Goal: Task Accomplishment & Management: Manage account settings

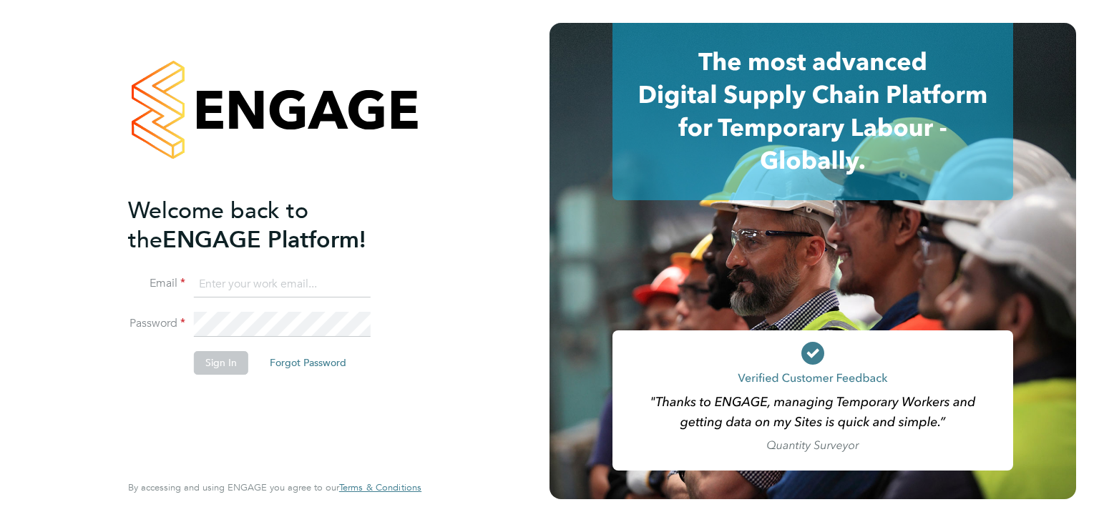
type input "becky@northbuildrecruit.com"
click at [203, 365] on button "Sign In" at bounding box center [221, 362] width 54 height 23
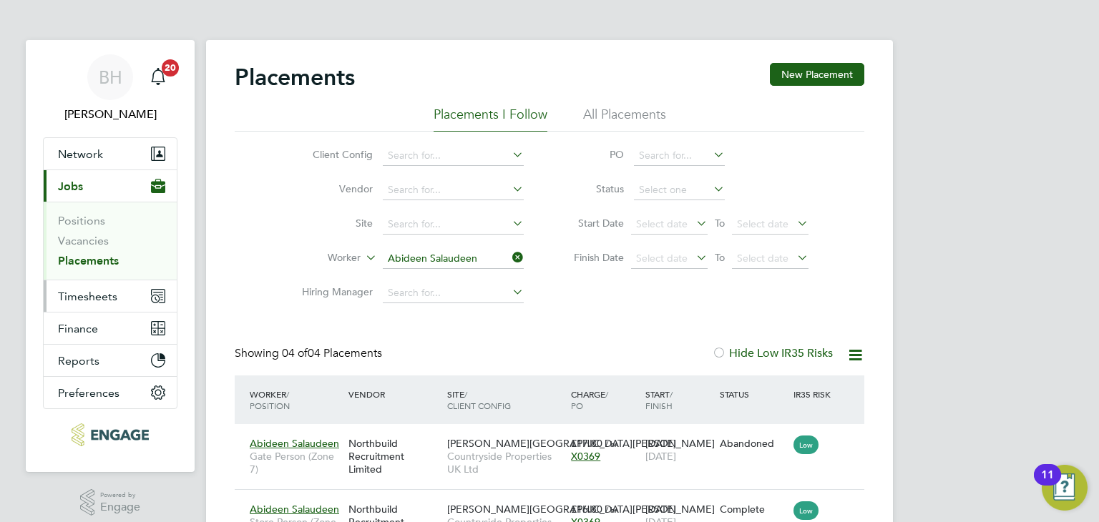
click at [129, 293] on button "Timesheets" at bounding box center [110, 296] width 133 height 31
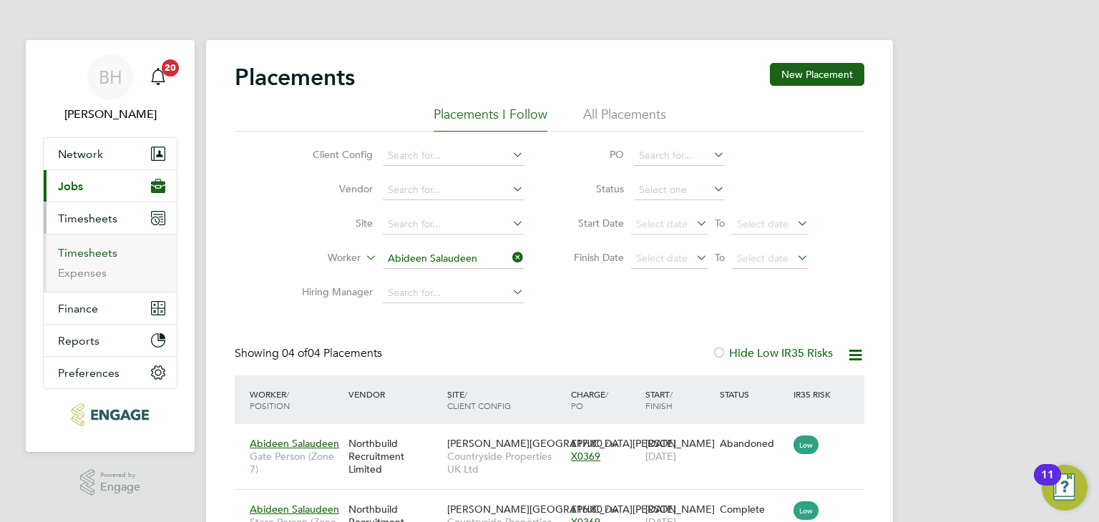
click at [97, 253] on link "Timesheets" at bounding box center [87, 253] width 59 height 14
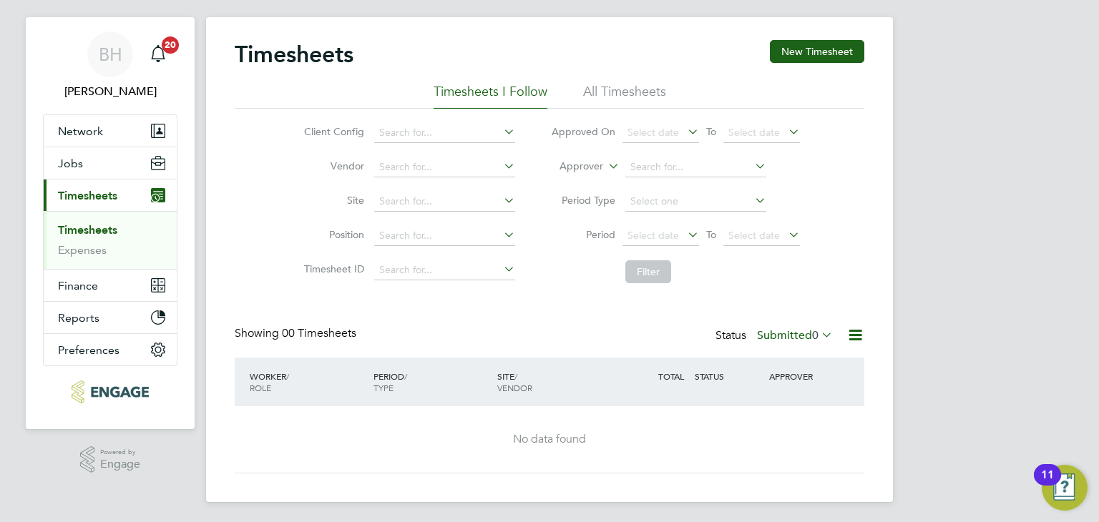
scroll to position [26, 0]
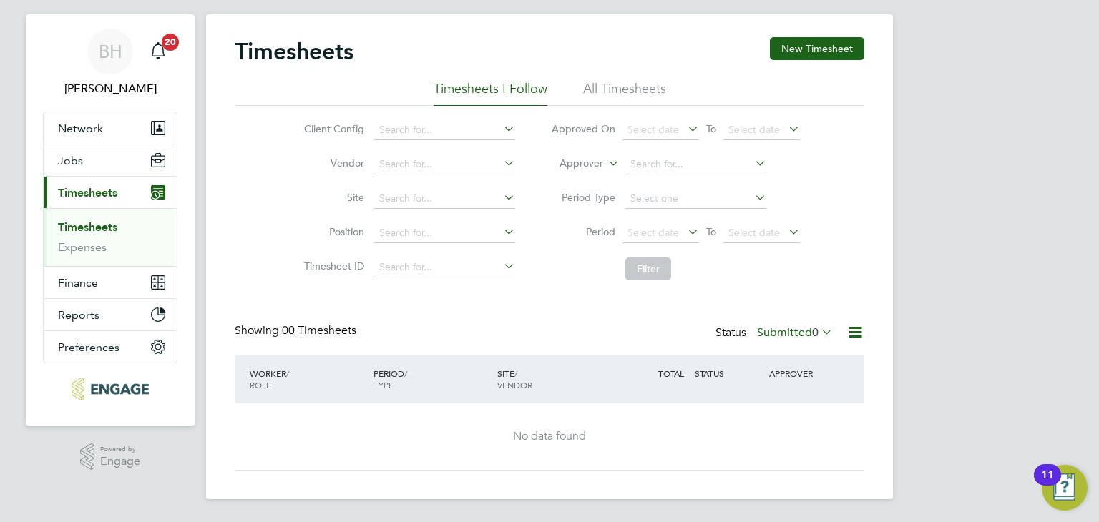
click at [653, 113] on li "Approved On Select date To Select date" at bounding box center [675, 130] width 285 height 34
click at [638, 55] on div "Timesheets New Timesheet" at bounding box center [550, 58] width 630 height 43
click at [632, 99] on li "All Timesheets" at bounding box center [624, 93] width 83 height 26
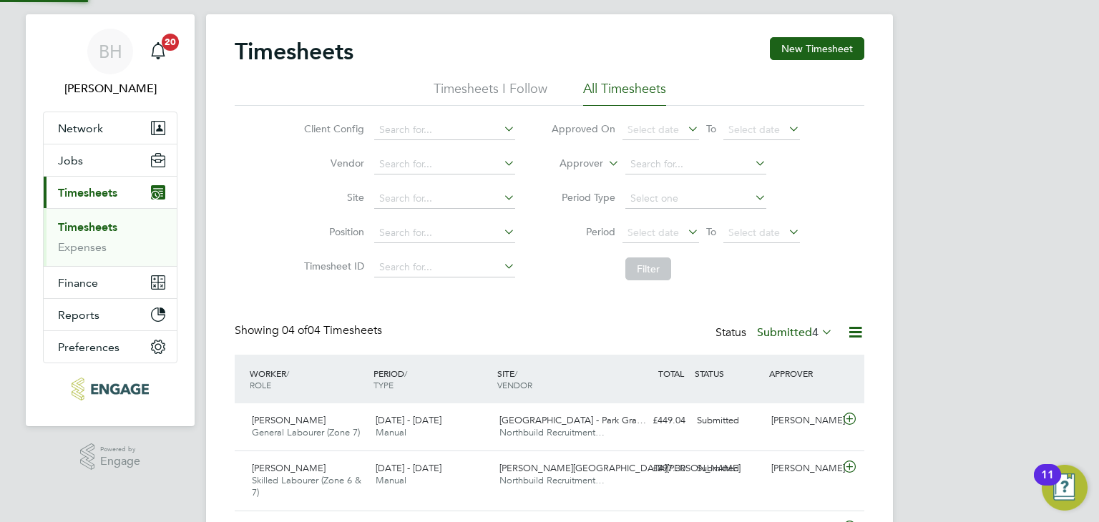
scroll to position [36, 125]
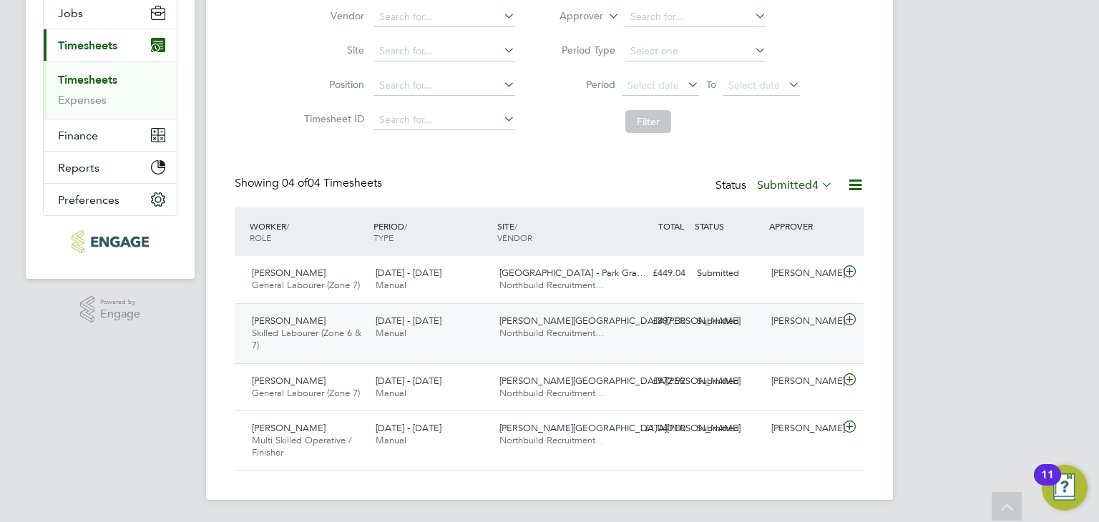
click at [853, 317] on icon at bounding box center [850, 319] width 18 height 11
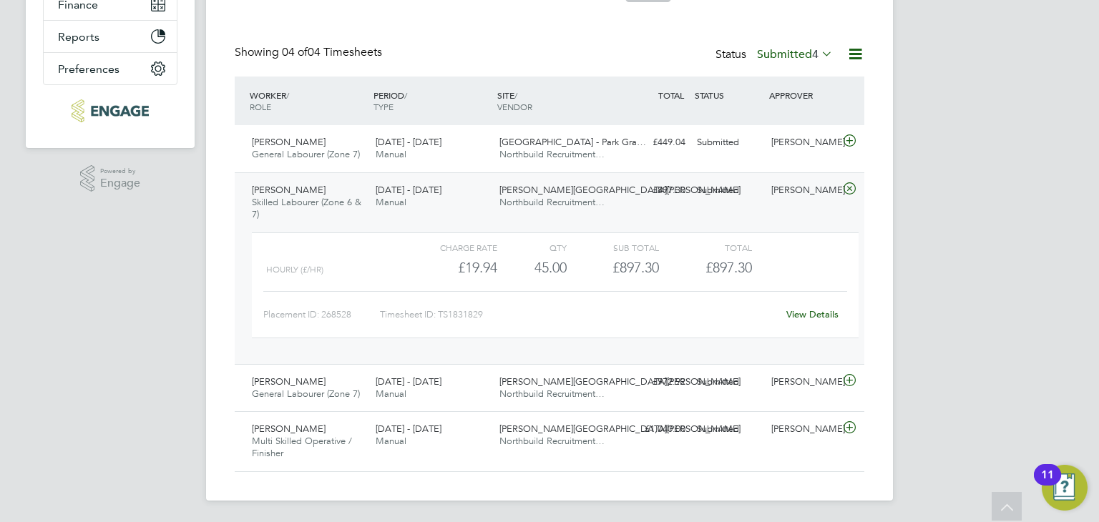
click at [819, 310] on link "View Details" at bounding box center [813, 314] width 52 height 12
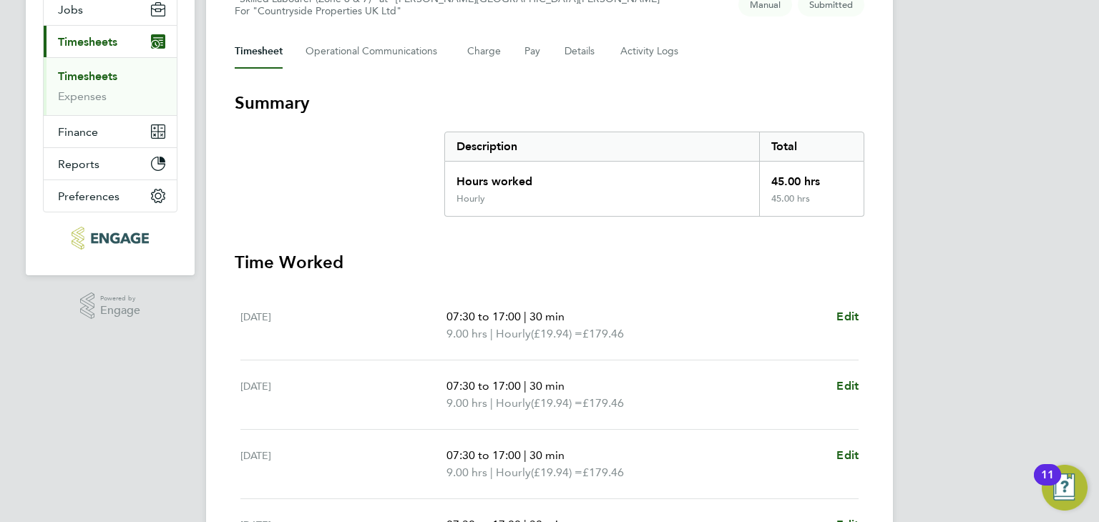
scroll to position [143, 0]
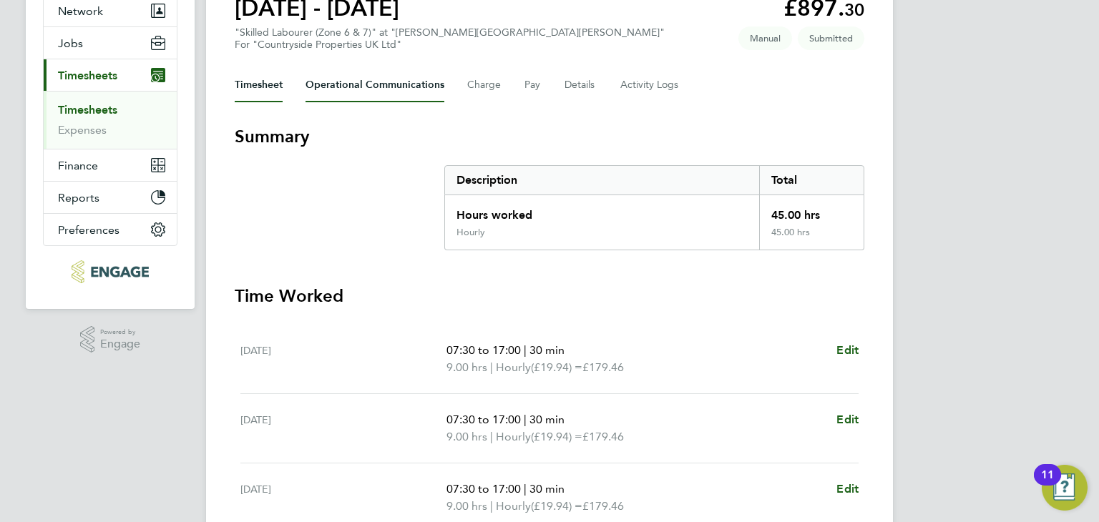
click at [381, 89] on Communications-tab "Operational Communications" at bounding box center [375, 85] width 139 height 34
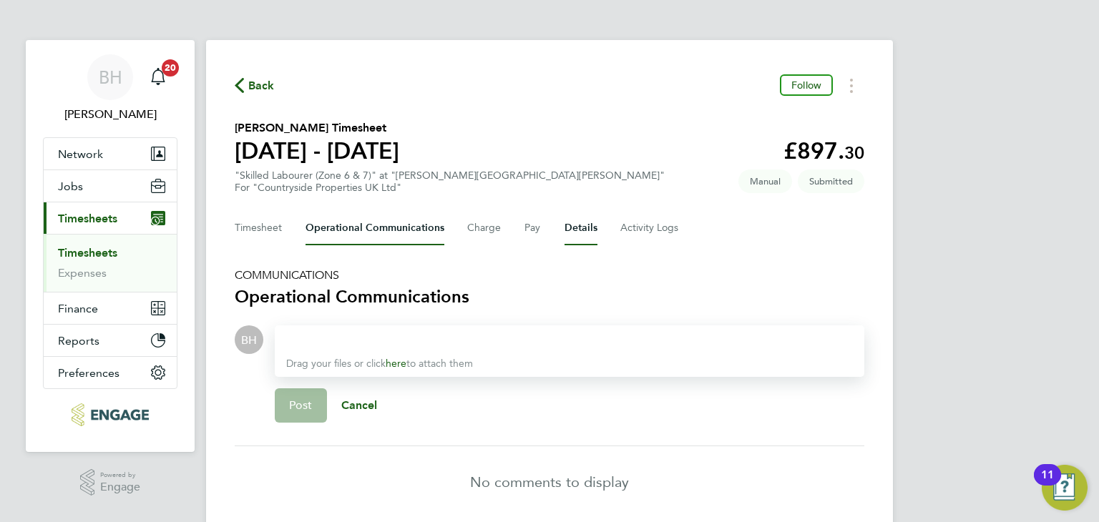
click at [569, 223] on button "Details" at bounding box center [581, 228] width 33 height 34
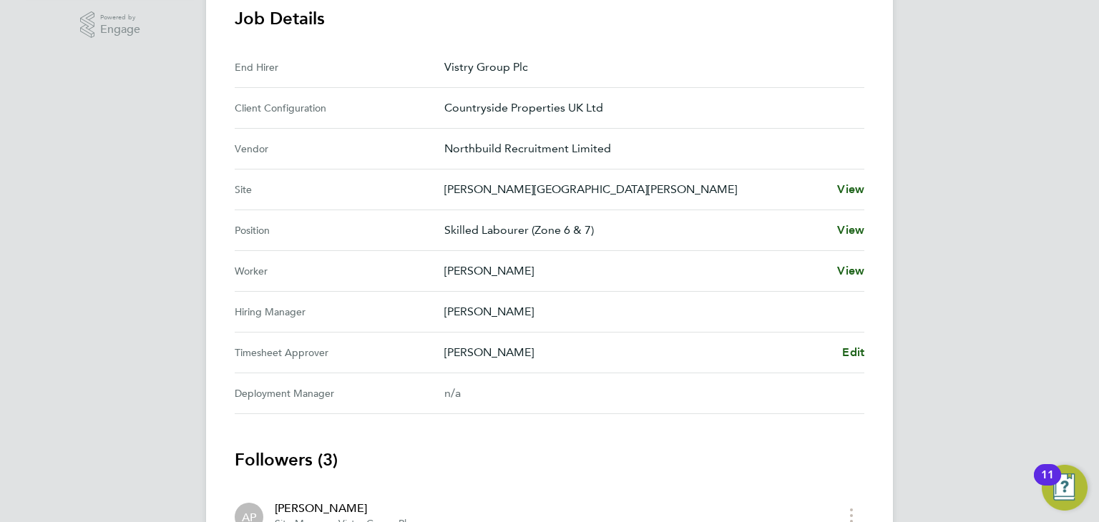
scroll to position [487, 0]
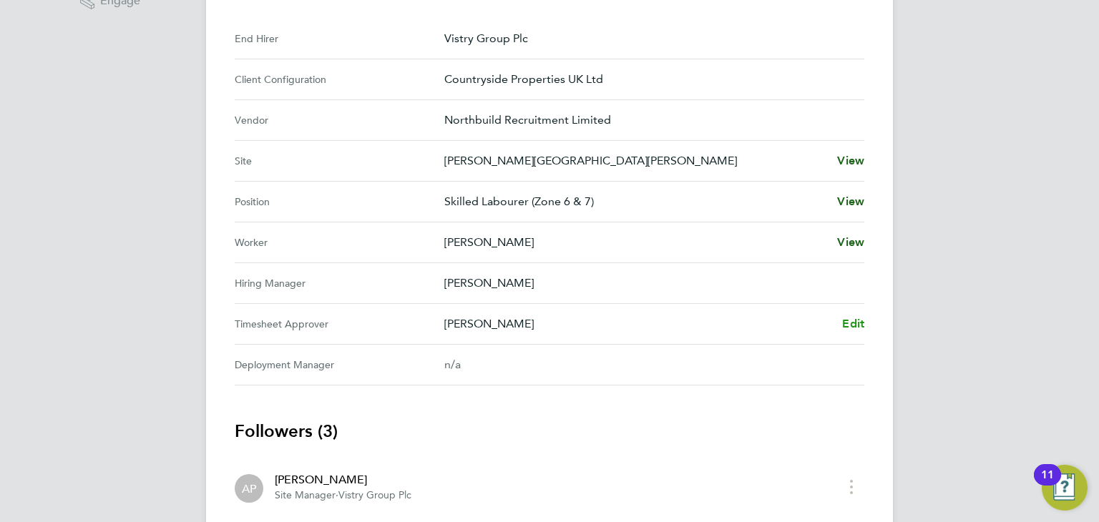
click at [847, 329] on span "Edit" at bounding box center [853, 324] width 22 height 14
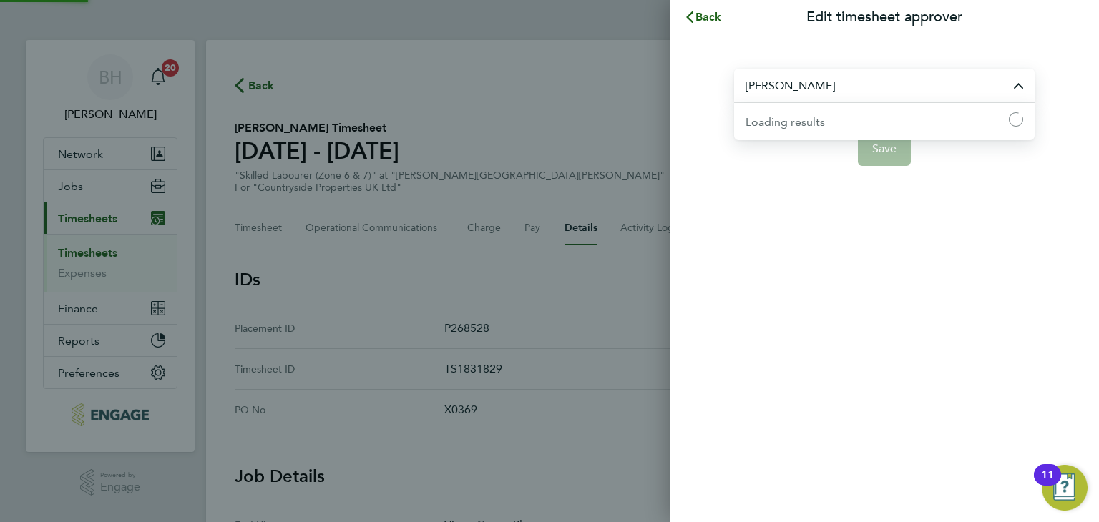
click at [832, 81] on input "[PERSON_NAME]" at bounding box center [884, 86] width 301 height 34
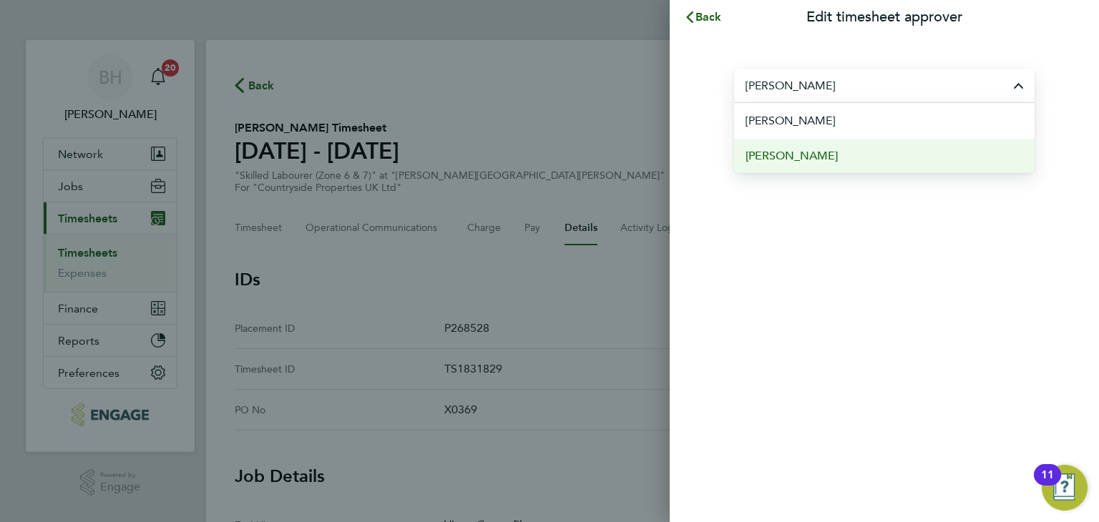
click at [798, 145] on li "[PERSON_NAME]" at bounding box center [884, 155] width 301 height 35
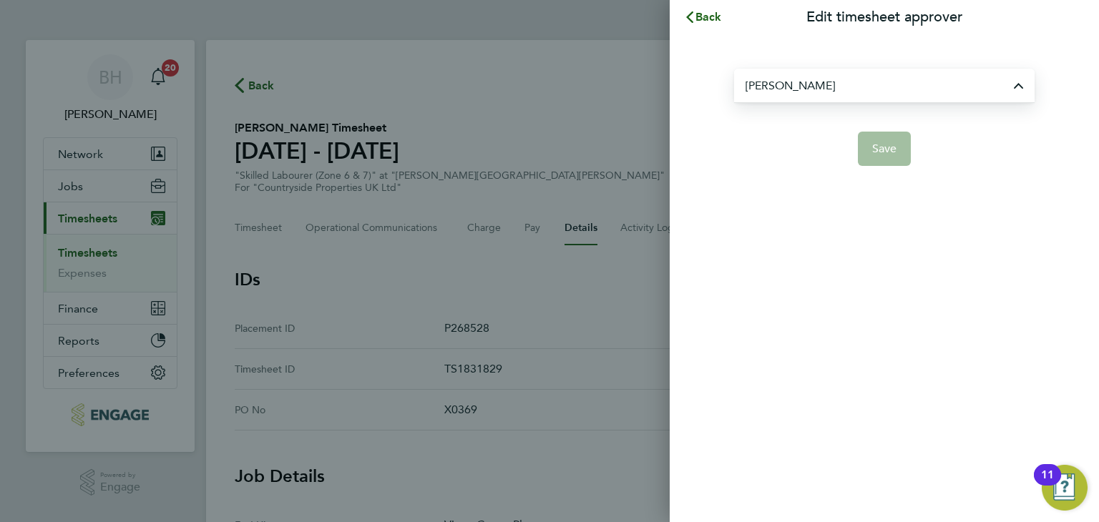
type input "[PERSON_NAME]"
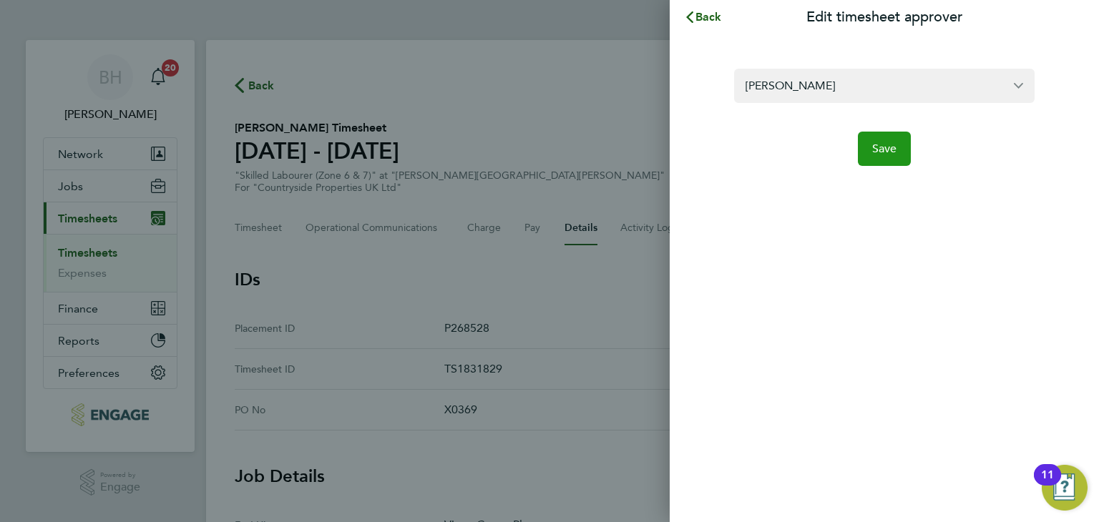
click at [873, 149] on span "Save" at bounding box center [884, 149] width 25 height 14
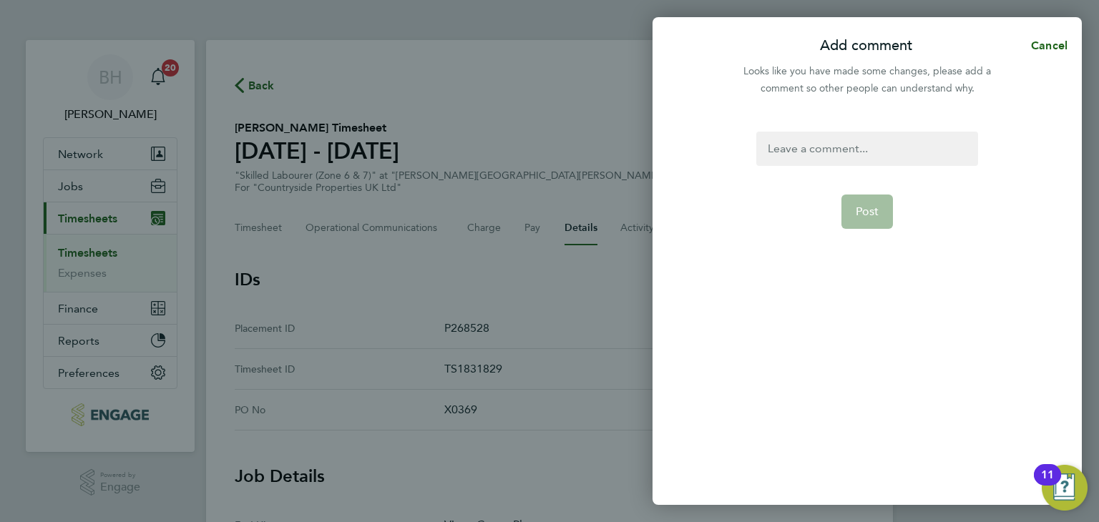
click at [866, 153] on div at bounding box center [867, 149] width 221 height 34
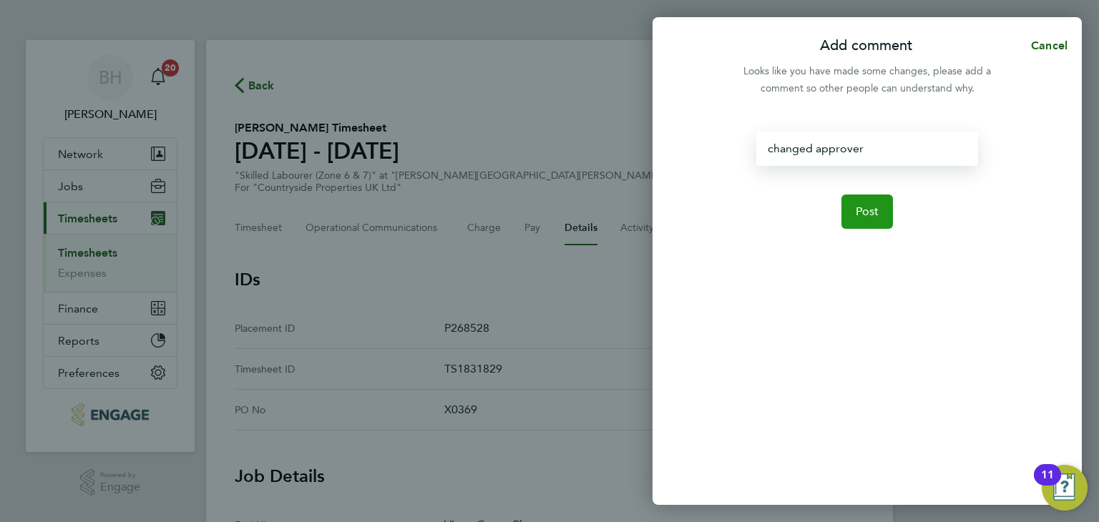
click at [863, 205] on span "Post" at bounding box center [868, 212] width 24 height 14
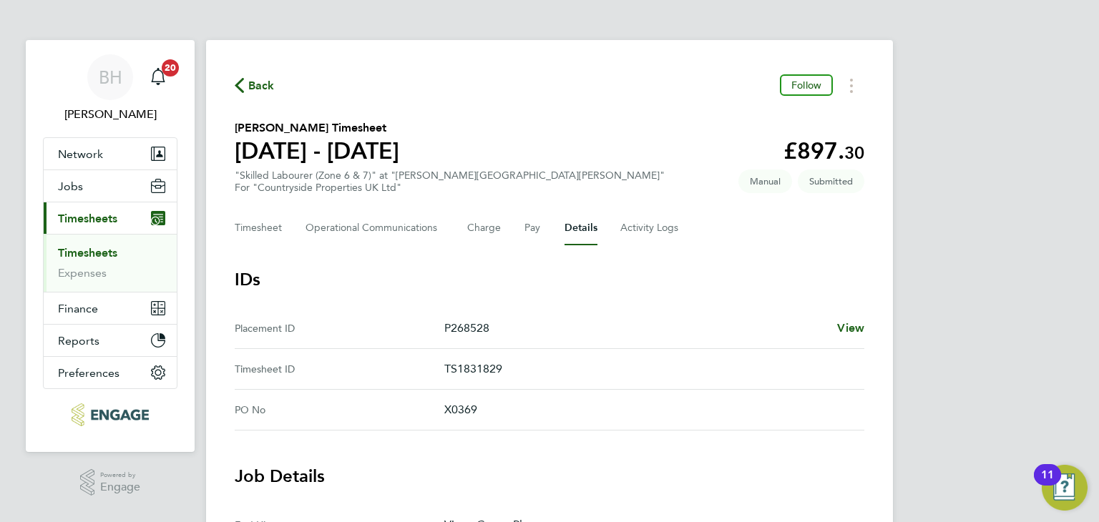
click at [249, 84] on span "Back" at bounding box center [261, 85] width 26 height 17
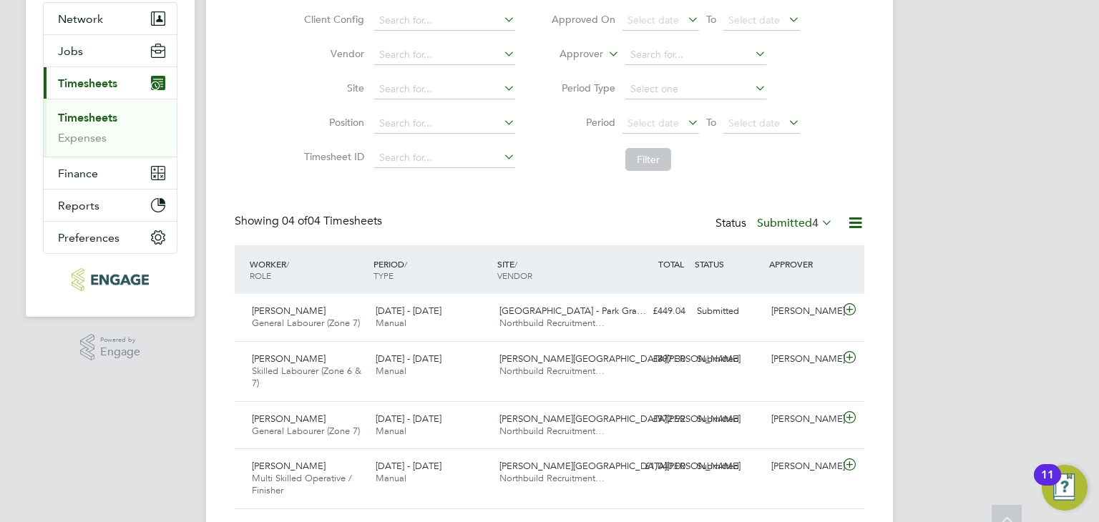
scroll to position [173, 0]
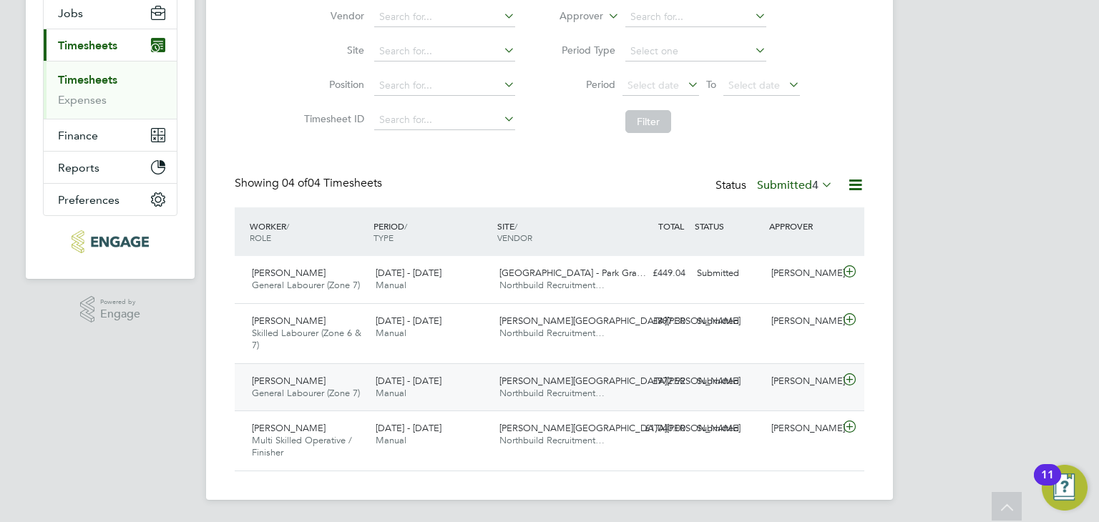
click at [848, 375] on icon at bounding box center [850, 379] width 18 height 11
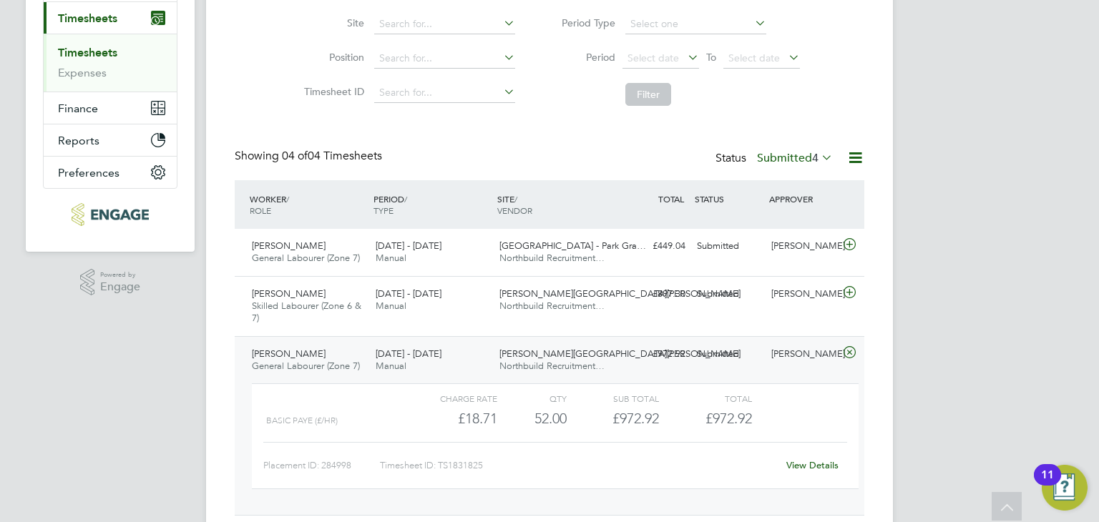
scroll to position [202, 0]
click at [835, 453] on div "View Details" at bounding box center [812, 464] width 70 height 23
click at [830, 456] on div "View Details" at bounding box center [812, 464] width 70 height 23
click at [827, 463] on link "View Details" at bounding box center [813, 464] width 52 height 12
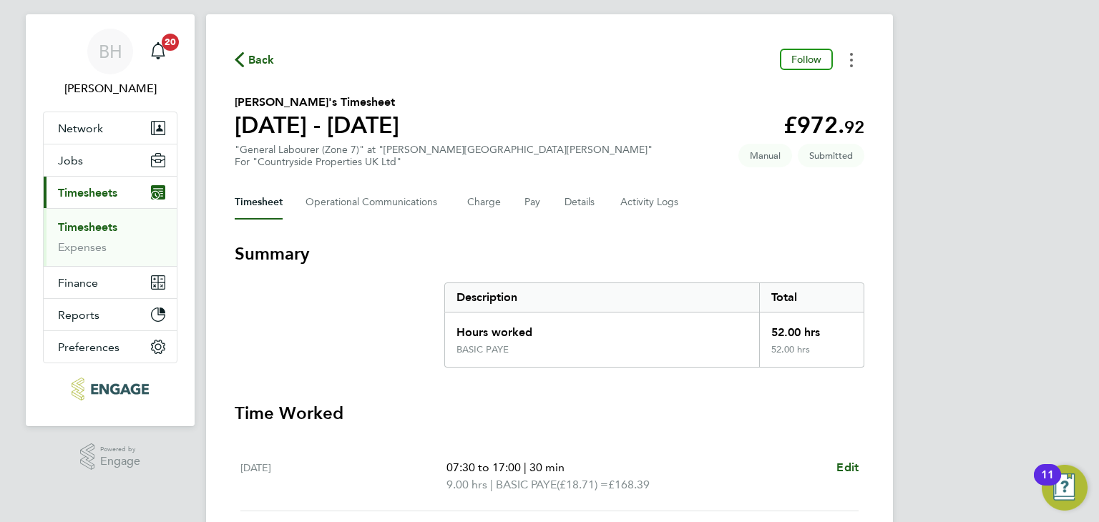
scroll to position [29, 0]
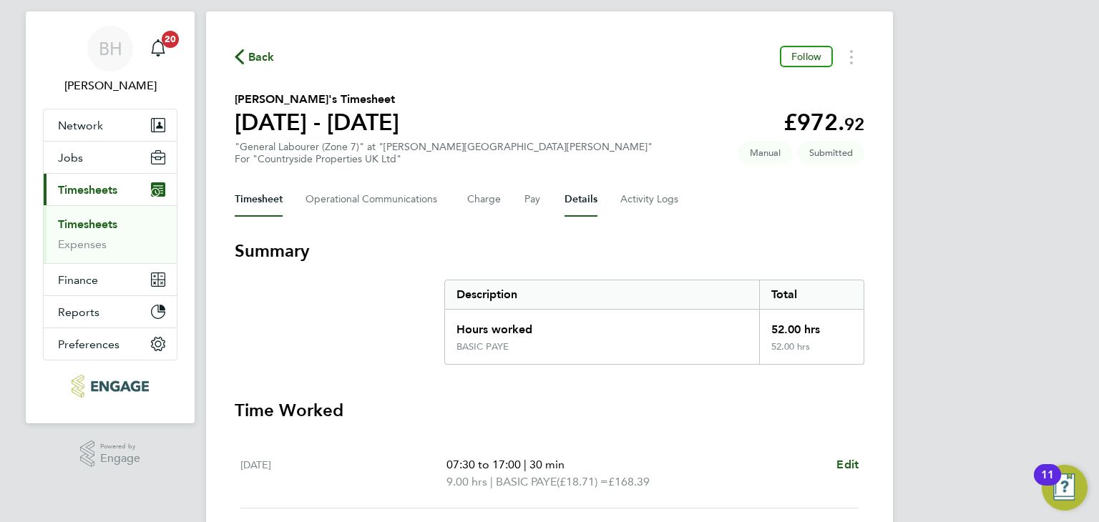
click at [577, 203] on button "Details" at bounding box center [581, 200] width 33 height 34
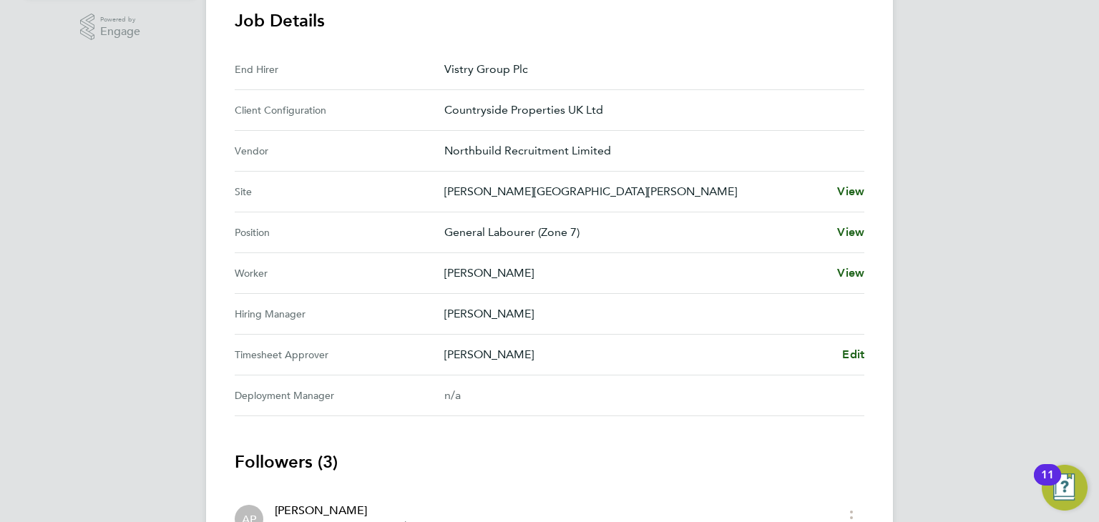
scroll to position [487, 0]
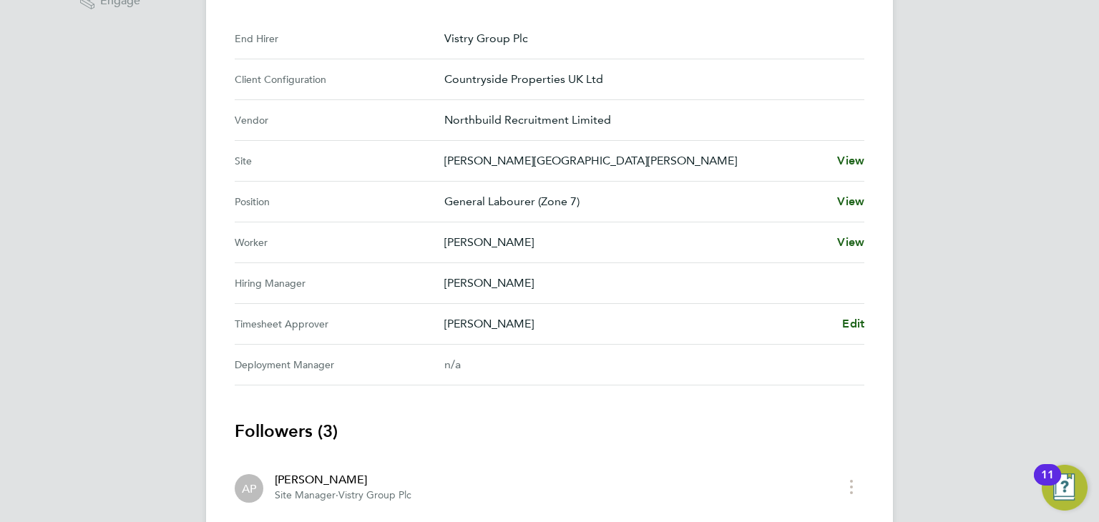
click at [839, 327] on div "Alex Pierce Edit" at bounding box center [654, 324] width 420 height 17
click at [845, 326] on span "Edit" at bounding box center [853, 324] width 22 height 14
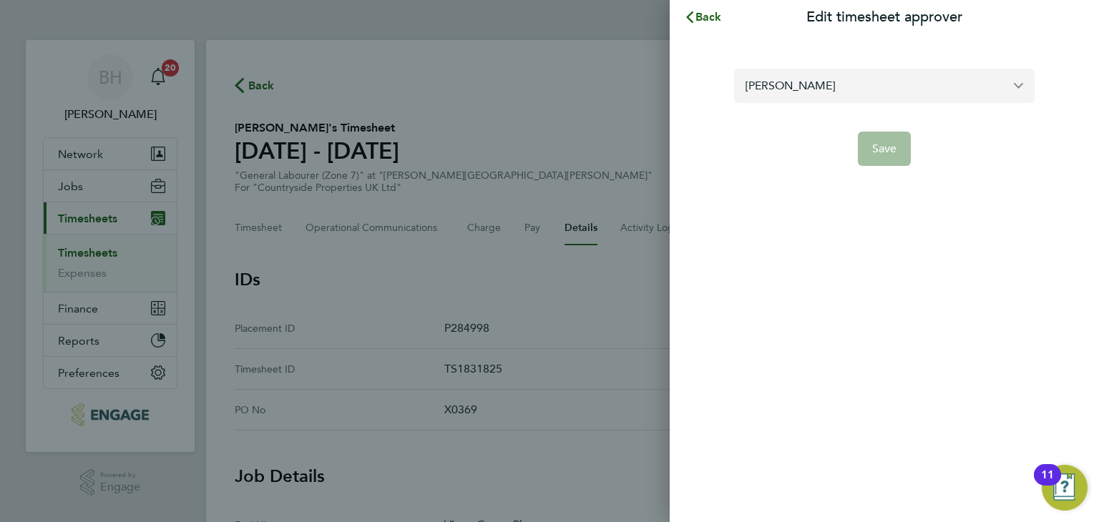
click at [796, 89] on input "[PERSON_NAME]" at bounding box center [884, 86] width 301 height 34
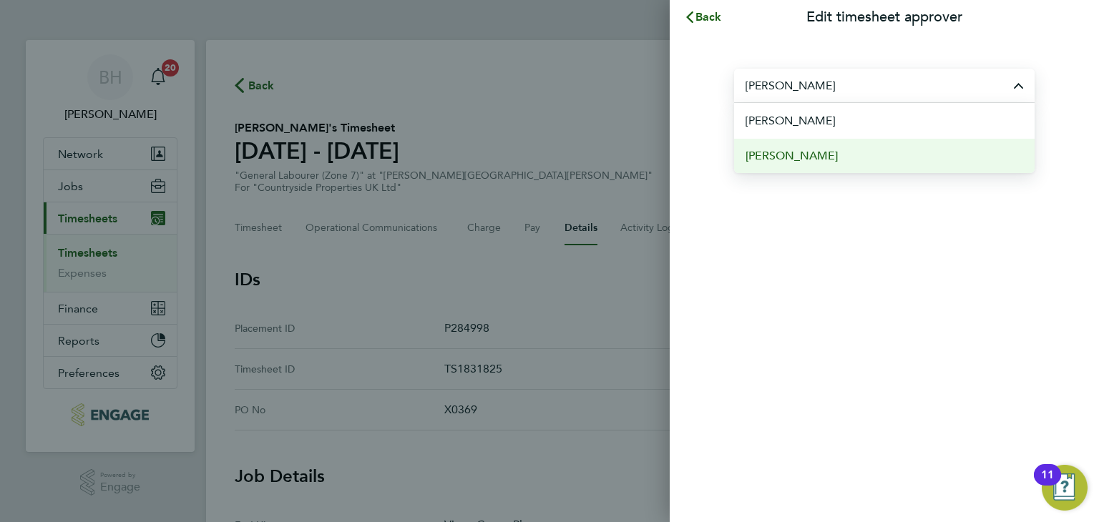
click at [811, 152] on span "Graham Richardson" at bounding box center [792, 155] width 92 height 17
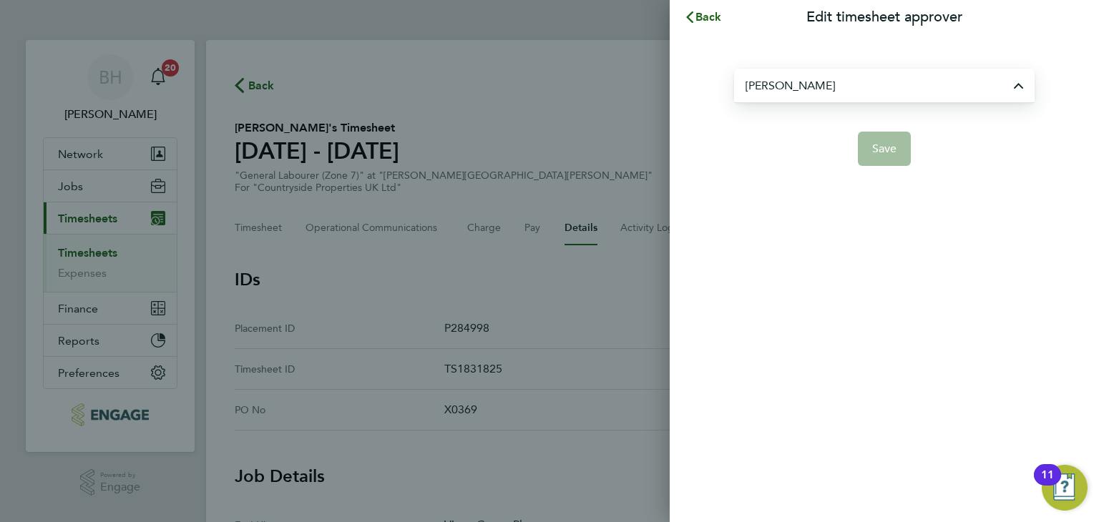
type input "Graham Richardson"
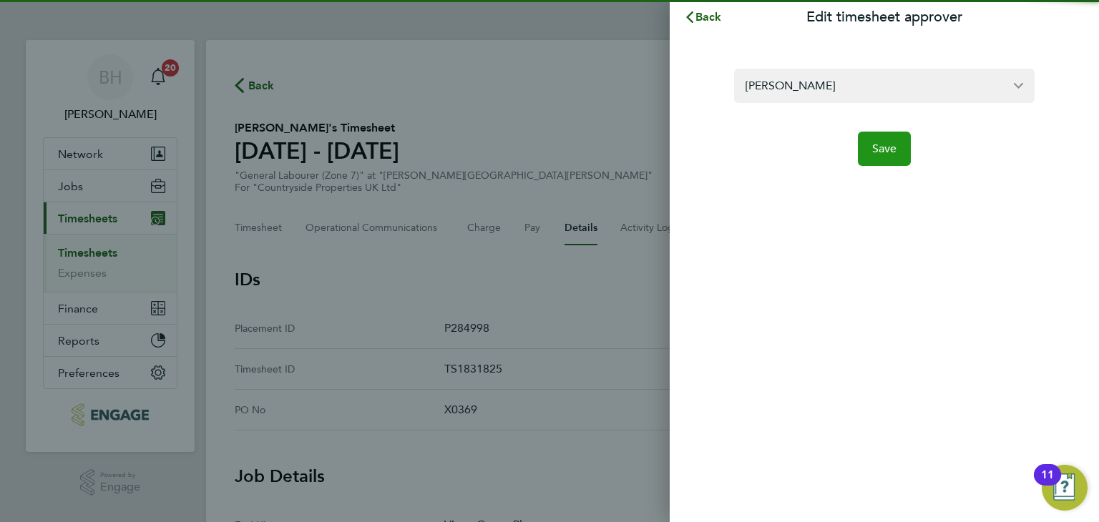
click at [878, 141] on button "Save" at bounding box center [885, 149] width 54 height 34
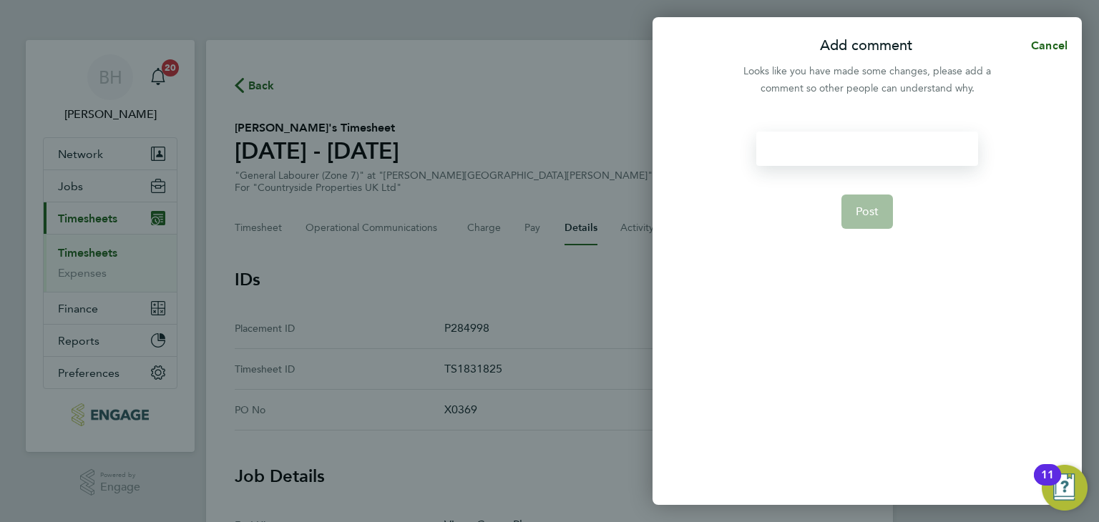
click at [810, 155] on div at bounding box center [867, 149] width 221 height 34
click at [882, 213] on button "Post" at bounding box center [868, 212] width 52 height 34
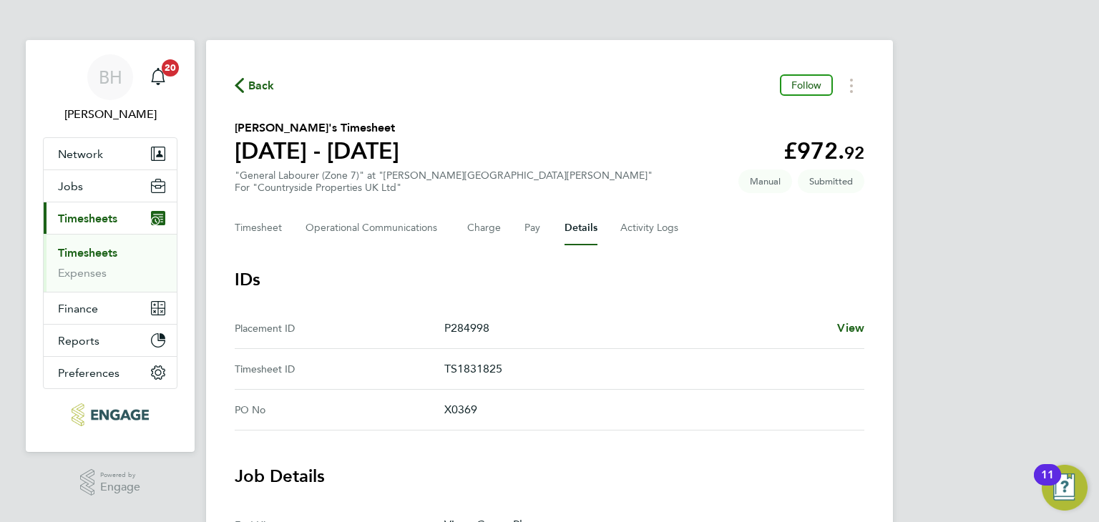
click at [259, 89] on span "Back" at bounding box center [261, 85] width 26 height 17
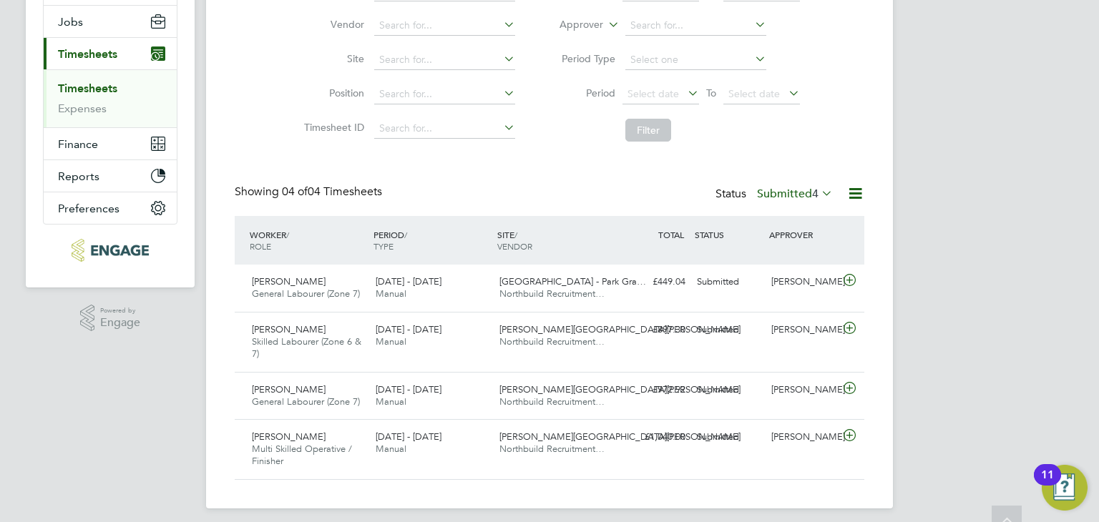
scroll to position [173, 0]
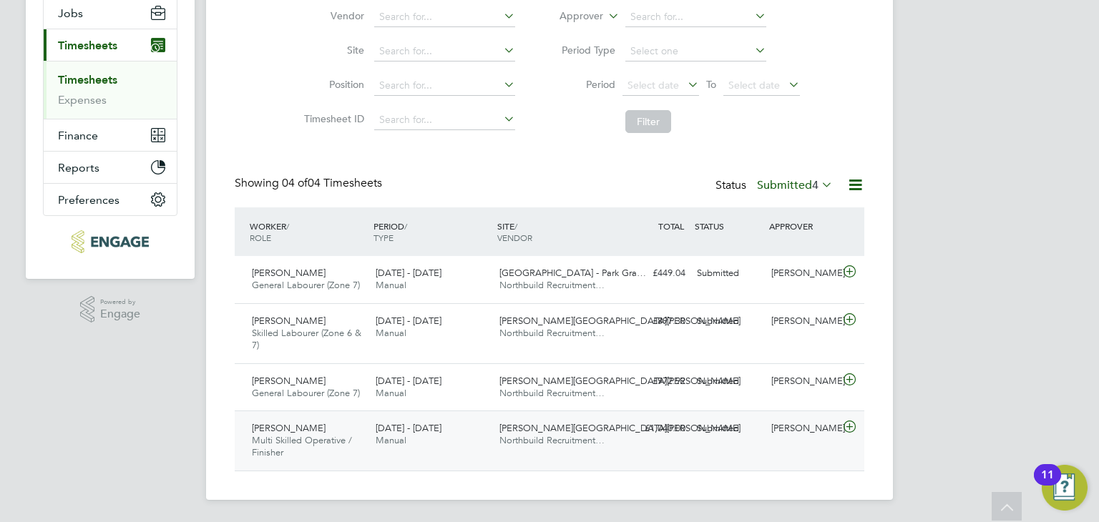
click at [843, 433] on icon at bounding box center [850, 427] width 18 height 11
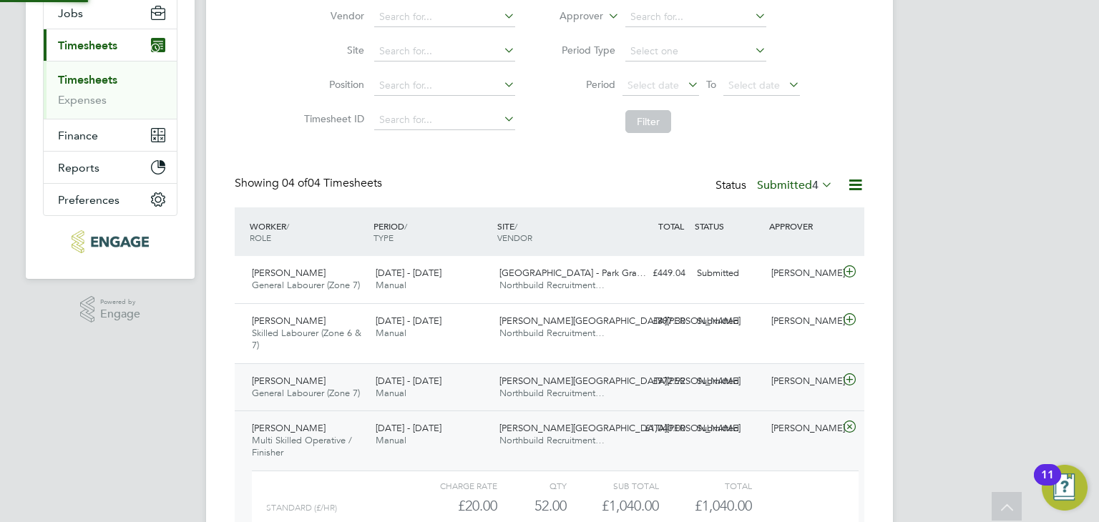
scroll to position [24, 139]
click at [563, 475] on div "Charge rate QTY Sub Total Total Standard (£/HR) £20.00 52 52.00 52 £1,040.00 £1…" at bounding box center [555, 524] width 607 height 106
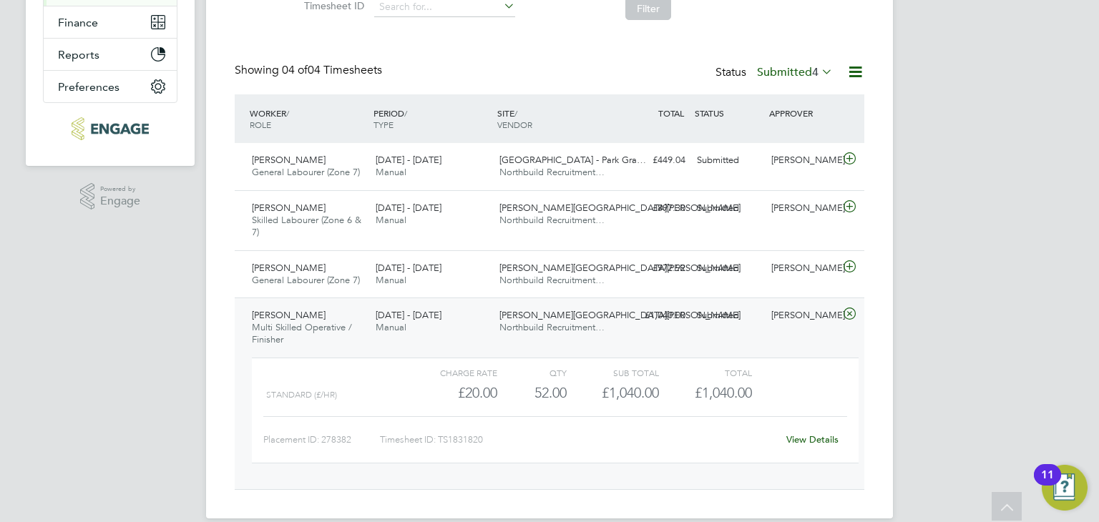
scroll to position [288, 0]
click at [796, 440] on link "View Details" at bounding box center [813, 438] width 52 height 12
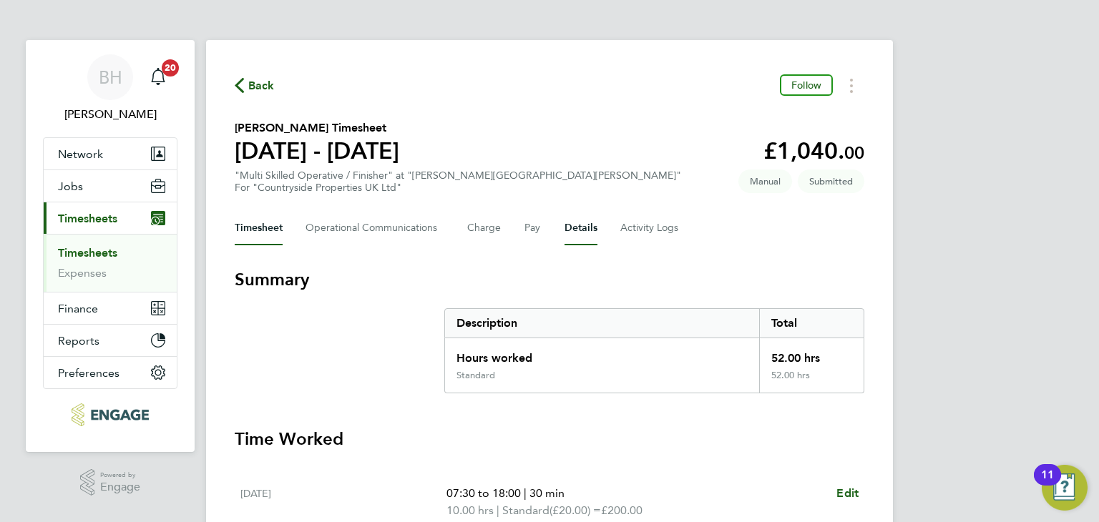
click at [579, 225] on button "Details" at bounding box center [581, 228] width 33 height 34
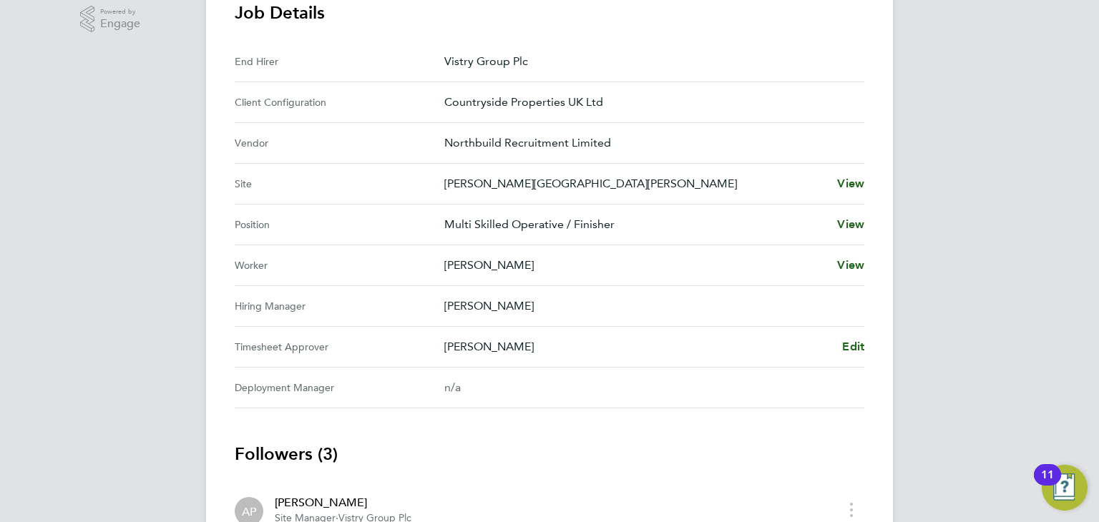
scroll to position [487, 0]
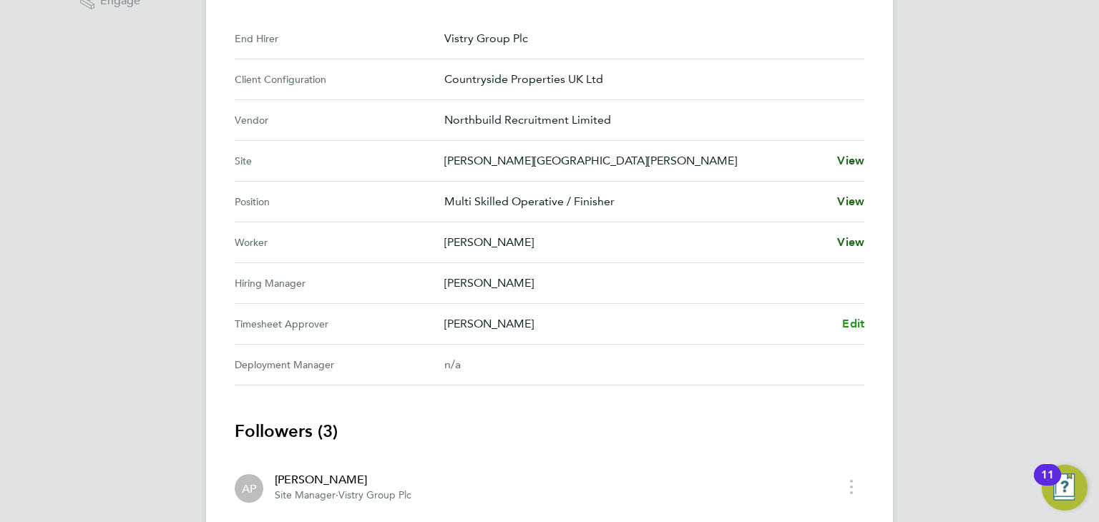
click at [850, 321] on span "Edit" at bounding box center [853, 324] width 22 height 14
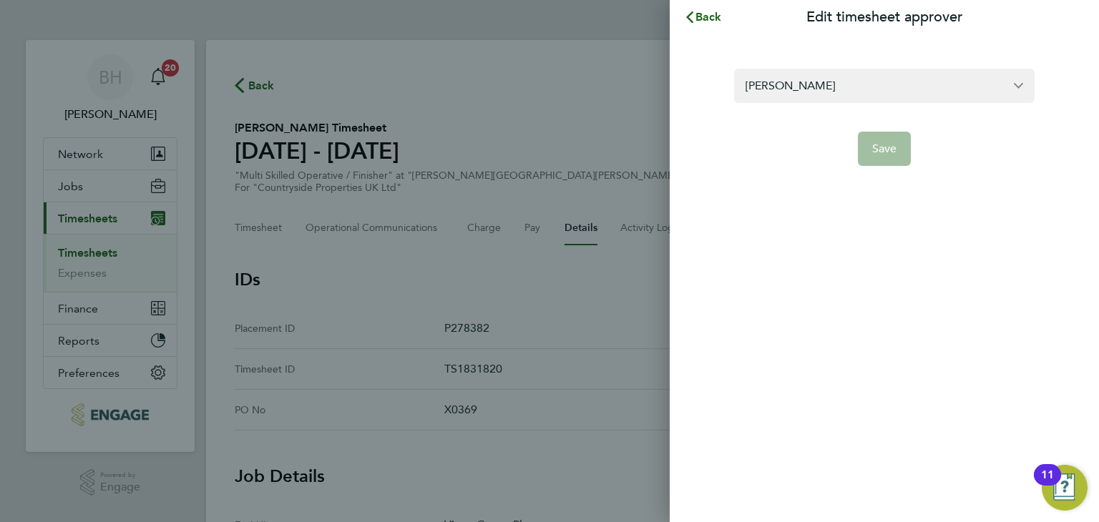
click at [779, 106] on form "[PERSON_NAME] Save" at bounding box center [884, 117] width 301 height 97
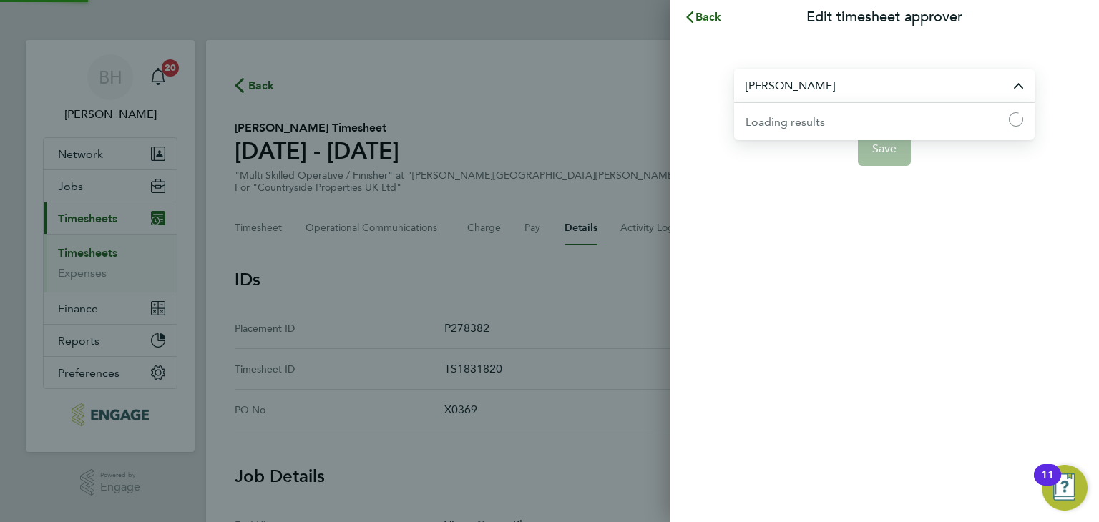
click at [773, 94] on input "[PERSON_NAME]" at bounding box center [884, 86] width 301 height 34
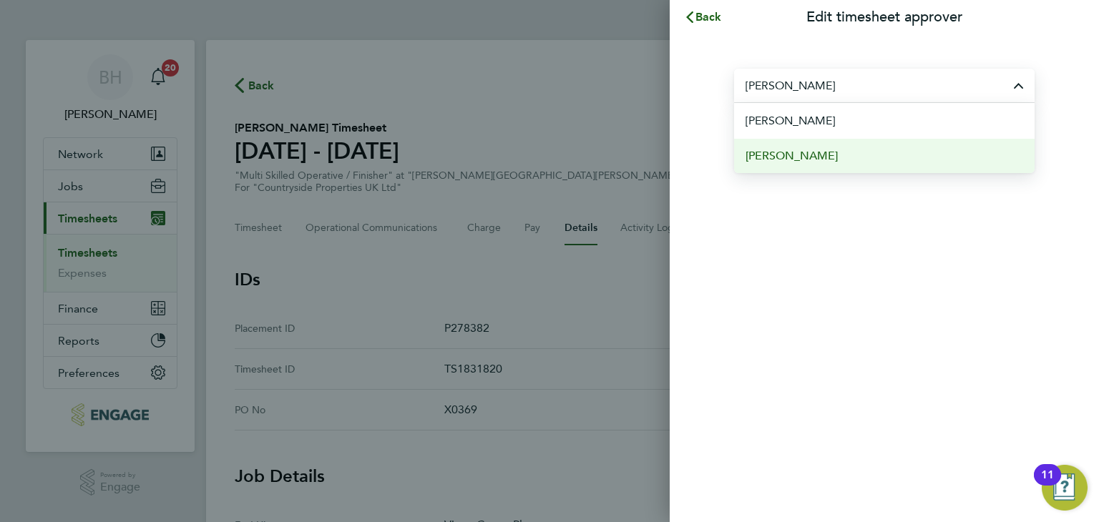
click at [815, 159] on span "[PERSON_NAME]" at bounding box center [792, 155] width 92 height 17
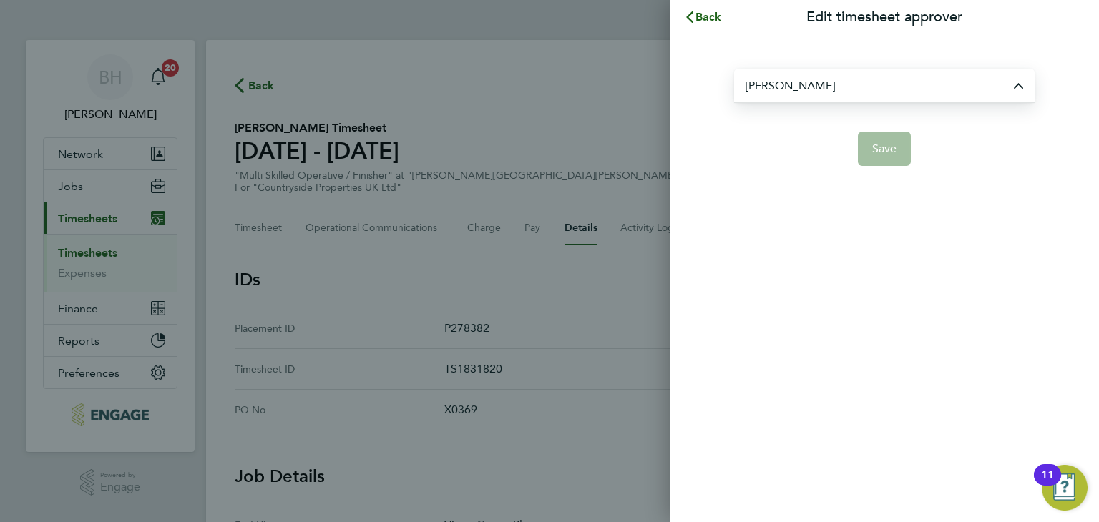
type input "[PERSON_NAME]"
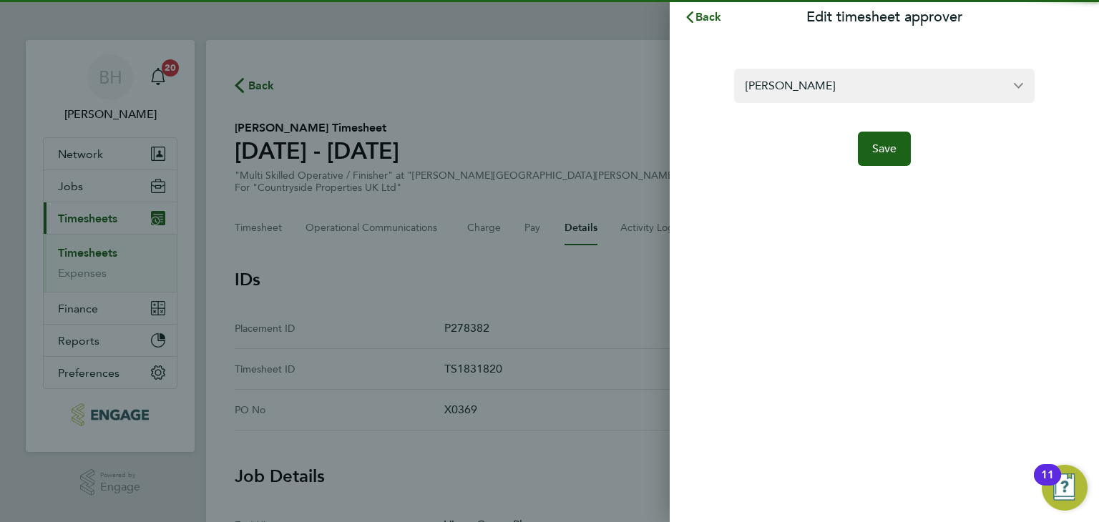
click at [820, 161] on app-form-button "Save" at bounding box center [884, 149] width 301 height 34
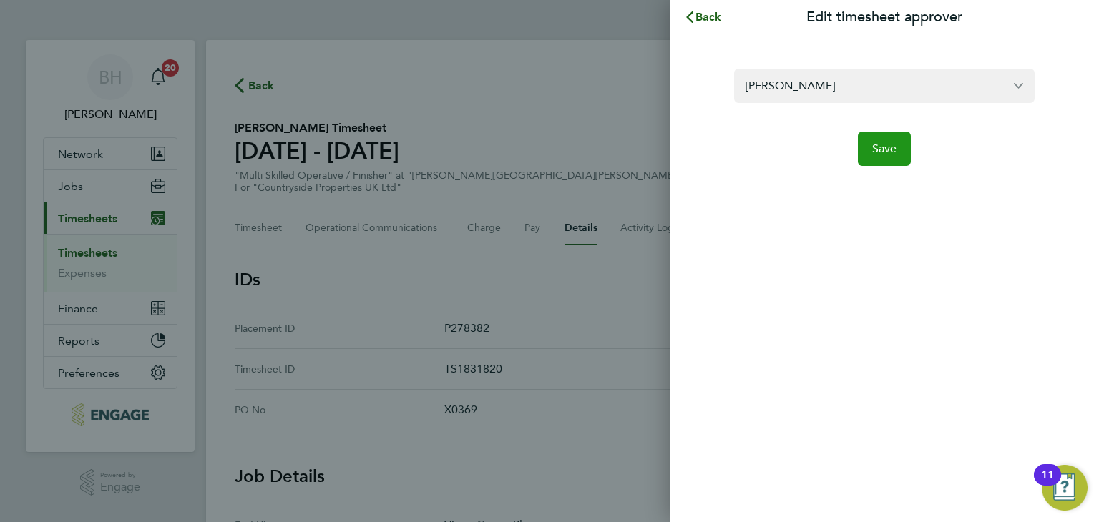
click at [880, 157] on button "Save" at bounding box center [885, 149] width 54 height 34
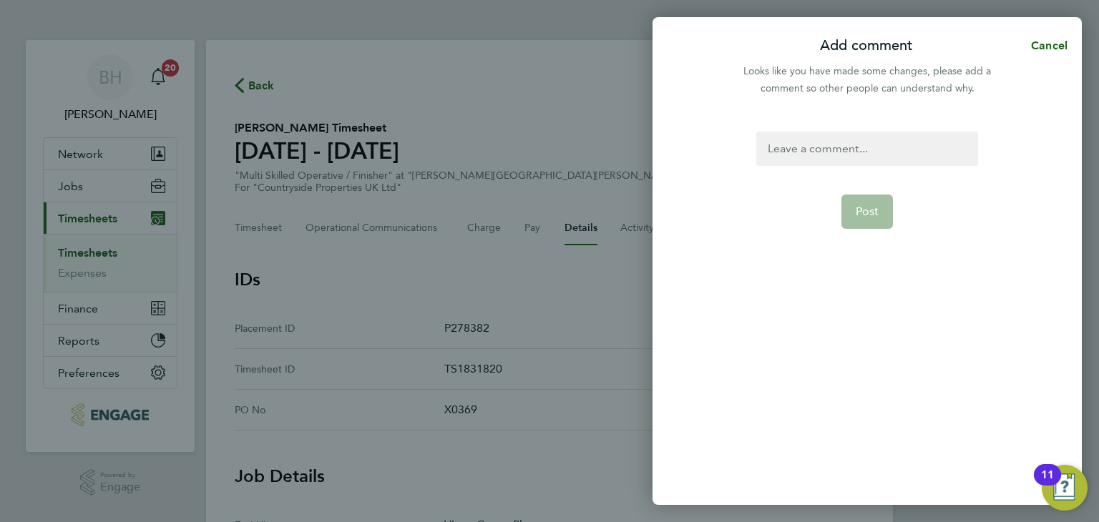
click at [779, 146] on div at bounding box center [867, 149] width 221 height 34
click at [875, 198] on button "Post" at bounding box center [868, 212] width 52 height 34
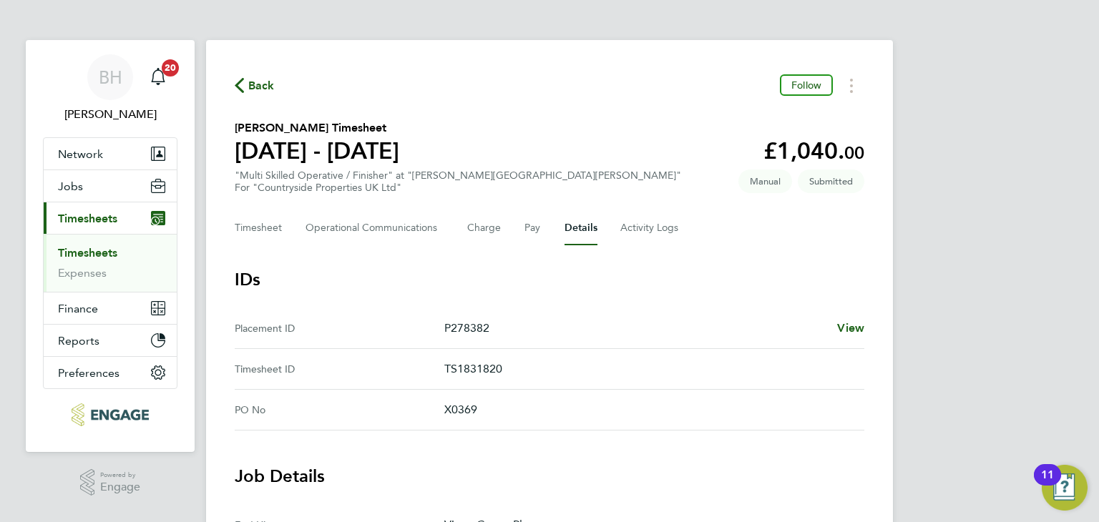
click at [269, 84] on span "Back" at bounding box center [261, 85] width 26 height 17
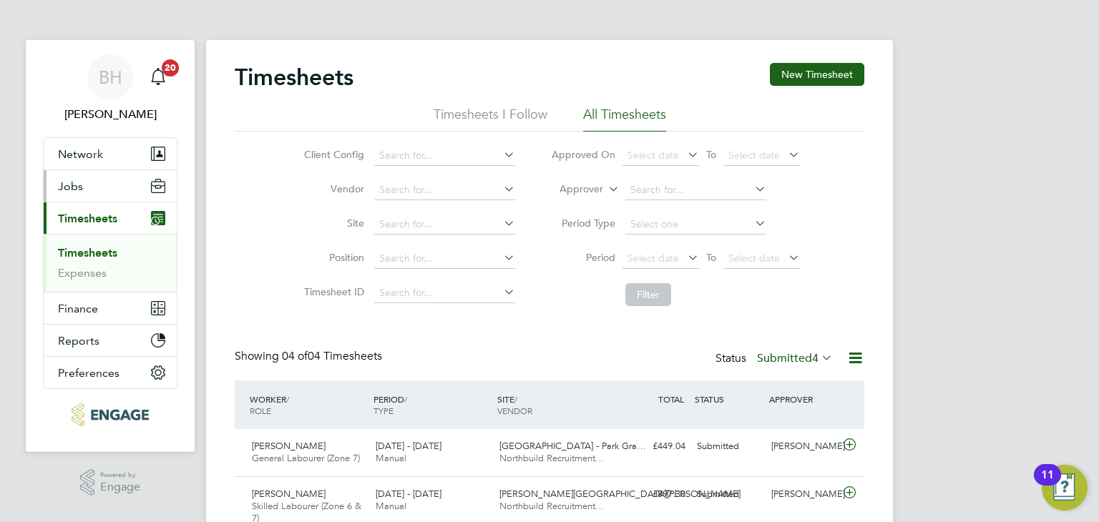
click at [98, 189] on button "Jobs" at bounding box center [110, 185] width 133 height 31
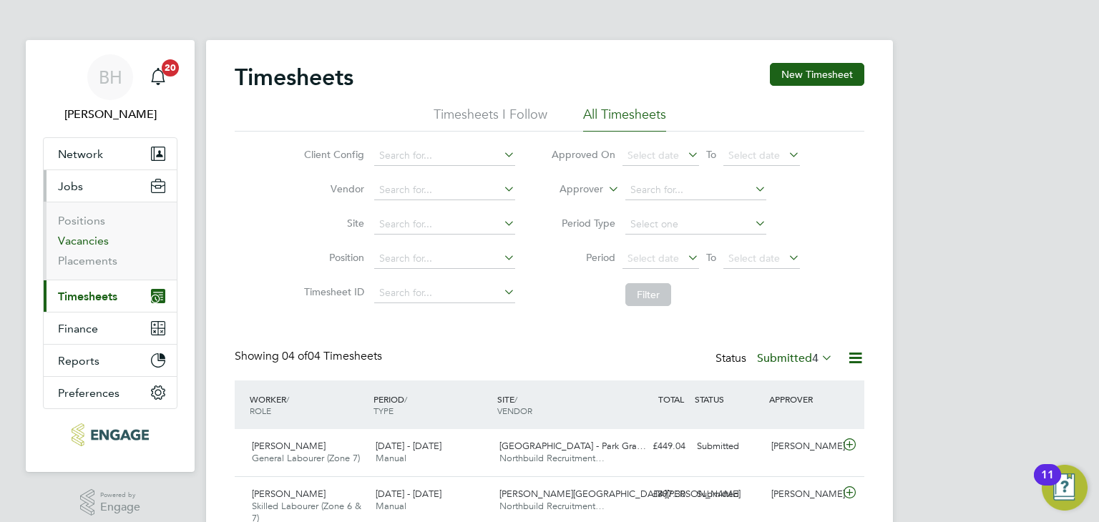
click at [92, 244] on link "Vacancies" at bounding box center [83, 241] width 51 height 14
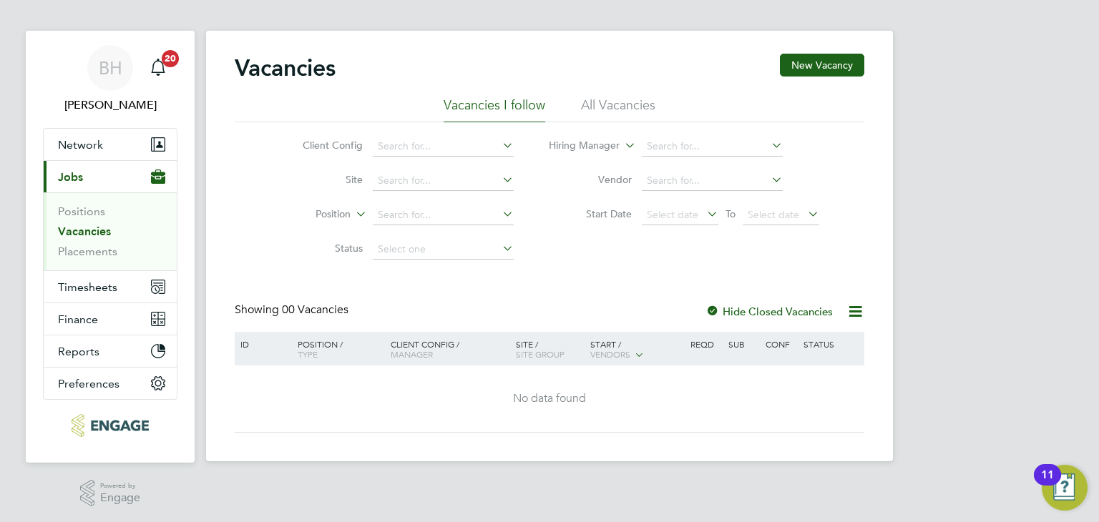
scroll to position [10, 0]
click at [613, 98] on li "All Vacancies" at bounding box center [618, 109] width 74 height 26
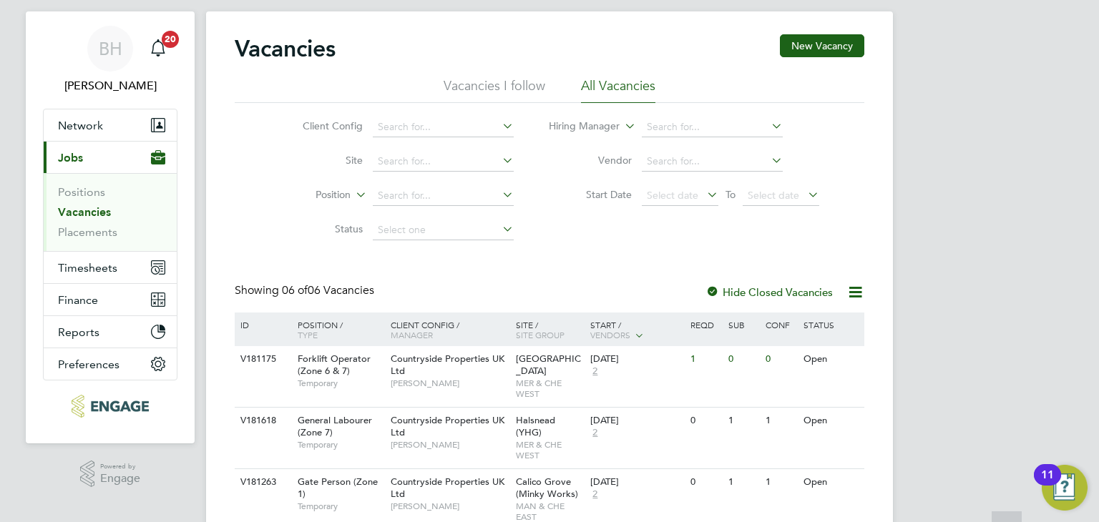
scroll to position [0, 0]
